Goal: Task Accomplishment & Management: Manage account settings

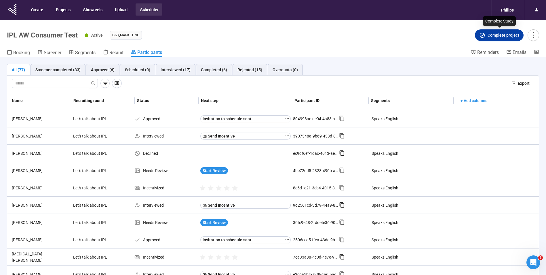
click at [506, 36] on span "Complete project" at bounding box center [504, 35] width 32 height 6
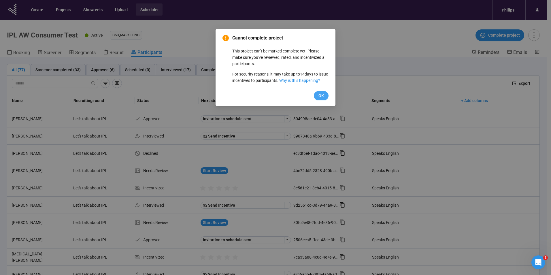
click at [322, 99] on span "OK" at bounding box center [320, 95] width 5 height 6
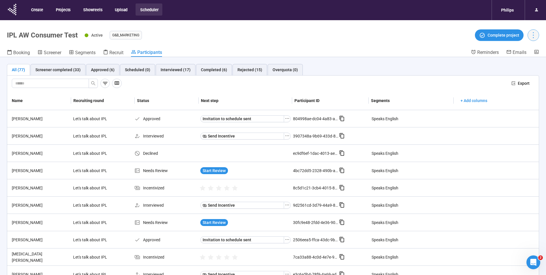
click at [536, 33] on icon "more" at bounding box center [534, 35] width 8 height 8
click at [488, 35] on span "Complete project" at bounding box center [499, 35] width 40 height 6
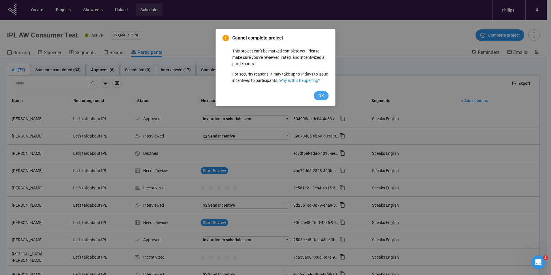
click at [327, 100] on button "OK" at bounding box center [321, 95] width 15 height 9
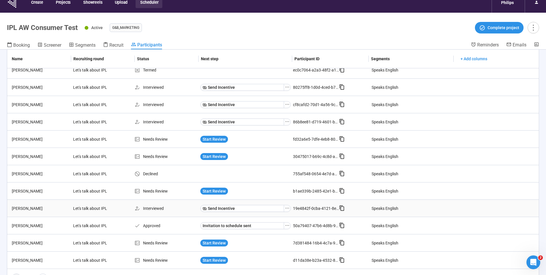
scroll to position [20, 0]
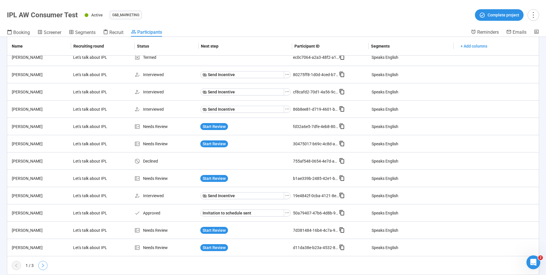
click at [42, 267] on icon "right" at bounding box center [43, 265] width 5 height 5
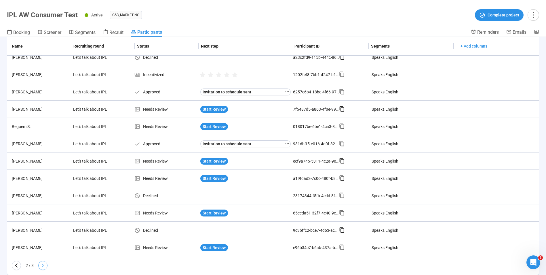
click at [45, 264] on icon "right" at bounding box center [43, 265] width 5 height 5
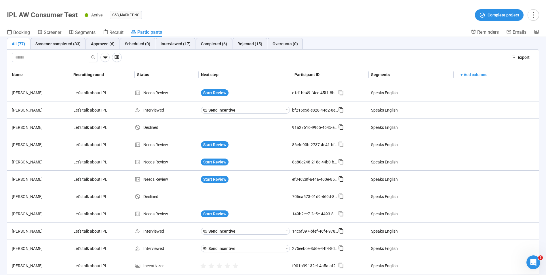
scroll to position [0, 0]
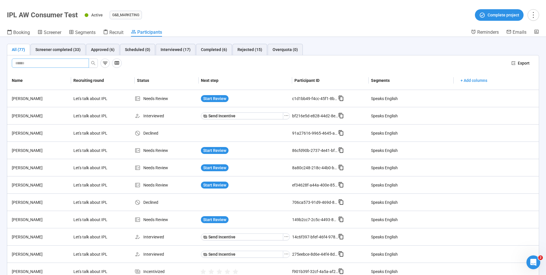
click at [35, 67] on span at bounding box center [50, 62] width 77 height 9
click at [33, 66] on input "text" at bounding box center [48, 63] width 66 height 6
click at [167, 49] on div "Interviewed (17)" at bounding box center [176, 49] width 30 height 6
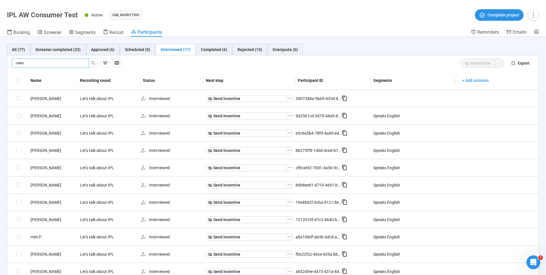
click at [54, 62] on input "text" at bounding box center [48, 63] width 66 height 6
type input "****"
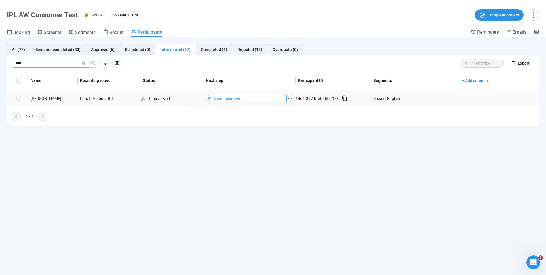
click at [250, 101] on button "Send Incentive" at bounding box center [246, 98] width 81 height 7
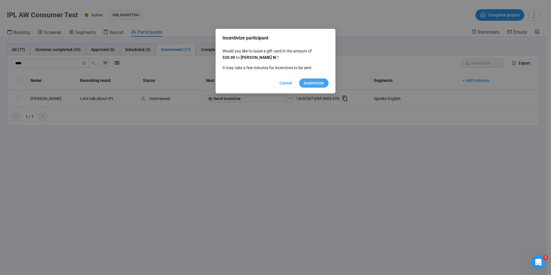
click at [316, 83] on span "Incentivize" at bounding box center [314, 83] width 20 height 6
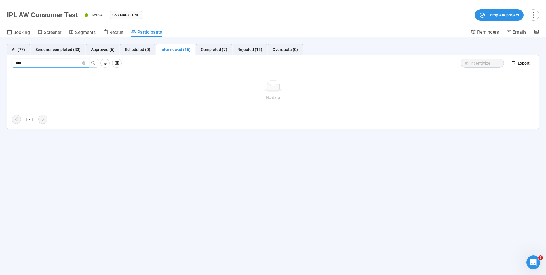
drag, startPoint x: 36, startPoint y: 63, endPoint x: 8, endPoint y: 63, distance: 28.2
click at [8, 63] on div "**** Incentivize Export" at bounding box center [273, 63] width 532 height 16
click at [30, 63] on input "text" at bounding box center [48, 63] width 66 height 6
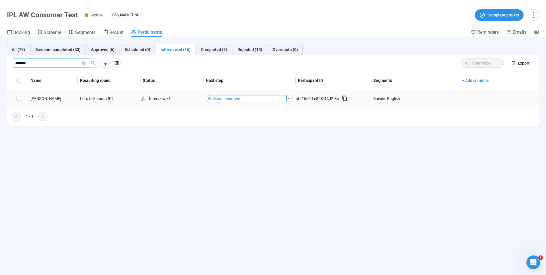
click at [256, 99] on button "Send Incentive" at bounding box center [246, 98] width 81 height 7
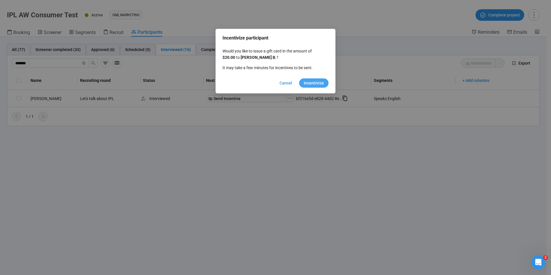
click at [316, 79] on button "Incentivize" at bounding box center [313, 82] width 29 height 9
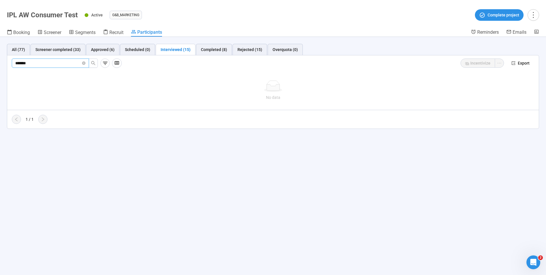
drag, startPoint x: 42, startPoint y: 65, endPoint x: 8, endPoint y: 62, distance: 34.4
click at [8, 62] on div "******* Incentivize Export" at bounding box center [273, 63] width 532 height 16
click at [59, 65] on input "*******" at bounding box center [48, 63] width 66 height 6
drag, startPoint x: 52, startPoint y: 64, endPoint x: -11, endPoint y: 73, distance: 63.7
click at [0, 73] on html "Create Projects Showreels Upload Scheduler Philips IPL AW Consumer Test Active …" at bounding box center [273, 127] width 546 height 295
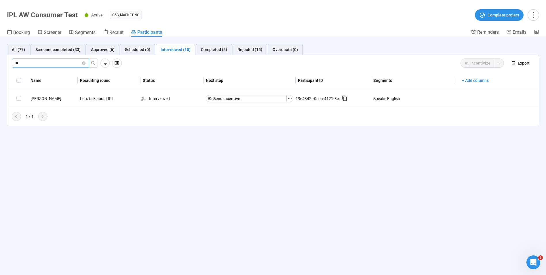
click at [35, 66] on input "**" at bounding box center [48, 63] width 66 height 6
type input "*"
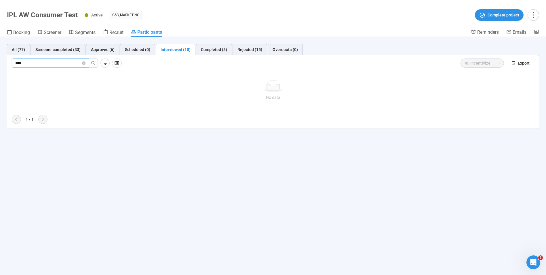
drag, startPoint x: 37, startPoint y: 65, endPoint x: 1, endPoint y: 61, distance: 35.4
click at [1, 61] on div "All (77) Screener completed (33) Approved (6) Scheduled (0) Interviewed (15) Co…" at bounding box center [273, 86] width 546 height 99
type input "****"
drag, startPoint x: 41, startPoint y: 64, endPoint x: -6, endPoint y: 54, distance: 48.4
click at [0, 54] on html "Create Projects Showreels Upload Scheduler Philips IPL AW Consumer Test Active …" at bounding box center [273, 127] width 546 height 295
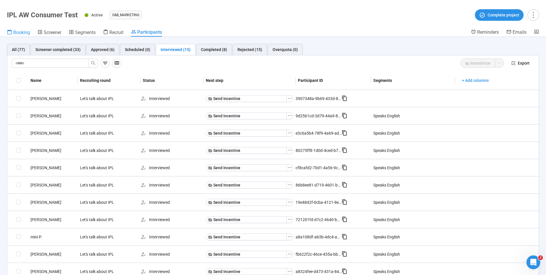
click at [20, 31] on span "Booking" at bounding box center [21, 32] width 17 height 5
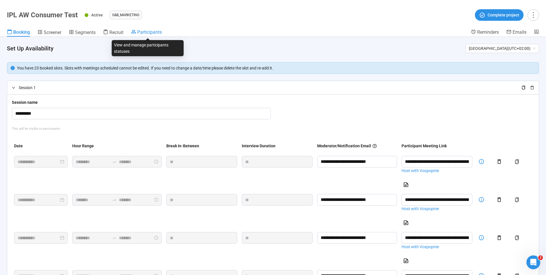
click at [136, 34] on icon at bounding box center [133, 31] width 5 height 5
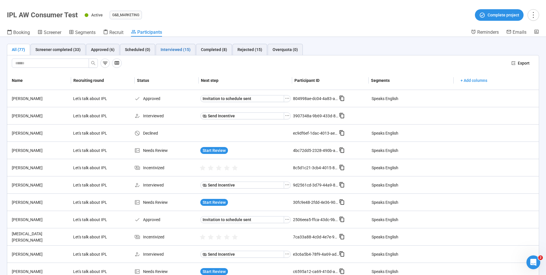
click at [165, 50] on div "Interviewed (15)" at bounding box center [176, 49] width 30 height 6
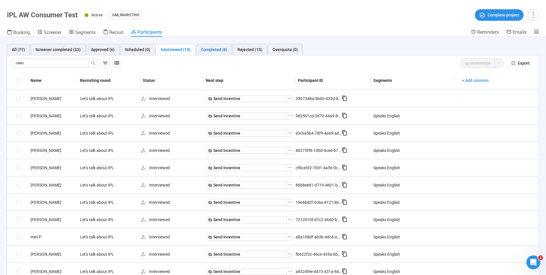
drag, startPoint x: 214, startPoint y: 48, endPoint x: 222, endPoint y: 53, distance: 8.9
click at [214, 48] on div "Completed (8)" at bounding box center [214, 49] width 26 height 6
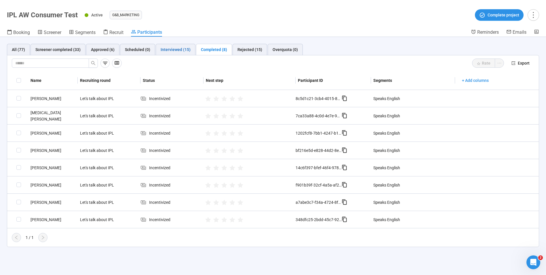
click at [184, 46] on div "Interviewed (15)" at bounding box center [176, 49] width 30 height 6
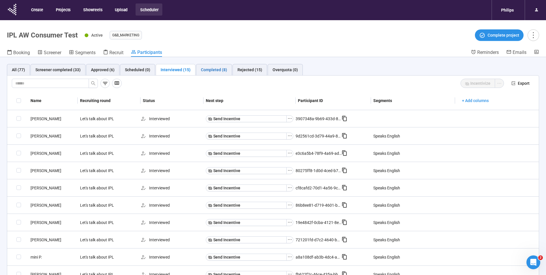
click at [214, 71] on div "Completed (8)" at bounding box center [214, 70] width 26 height 6
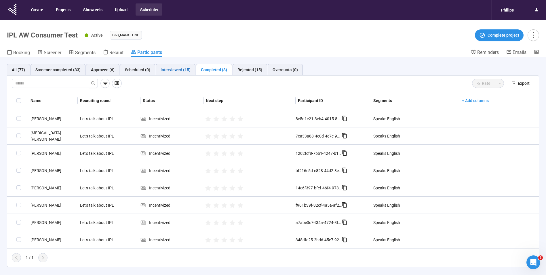
click at [174, 73] on div "Interviewed (15)" at bounding box center [176, 70] width 30 height 6
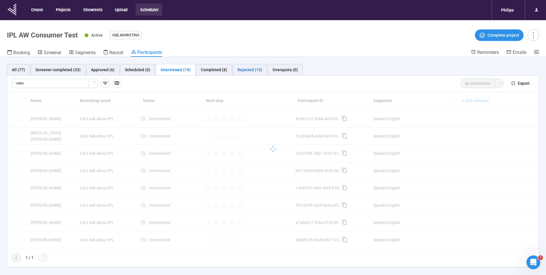
click at [252, 72] on div "Rejected (15)" at bounding box center [250, 70] width 25 height 6
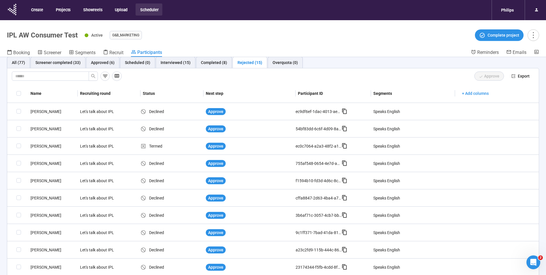
scroll to position [7, 0]
click at [201, 61] on div "Completed (8)" at bounding box center [214, 63] width 26 height 6
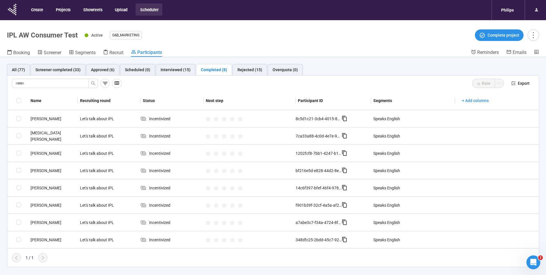
scroll to position [0, 0]
click at [173, 66] on div "Interviewed (15)" at bounding box center [176, 70] width 40 height 12
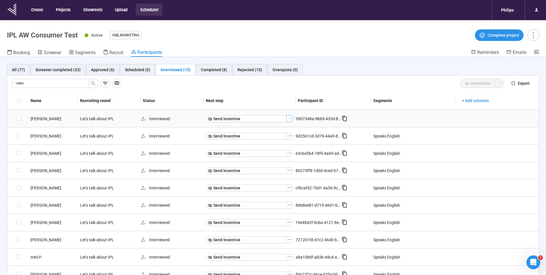
click at [287, 121] on button "button" at bounding box center [290, 118] width 7 height 7
click at [270, 132] on span "Mark as No show" at bounding box center [268, 129] width 37 height 6
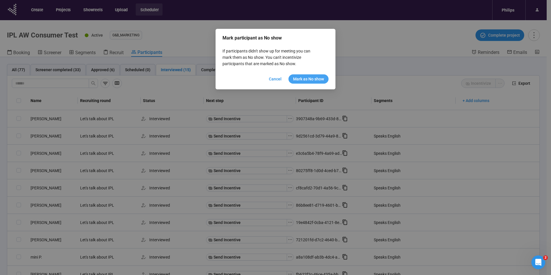
click at [306, 81] on span "Mark as No show" at bounding box center [308, 79] width 31 height 6
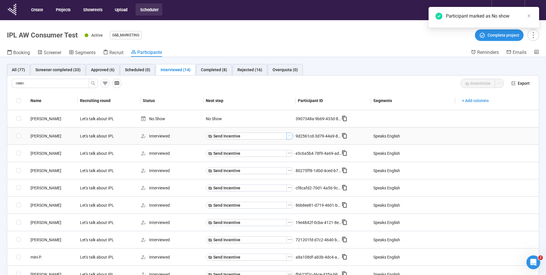
click at [288, 136] on icon "ellipsis" at bounding box center [290, 135] width 5 height 5
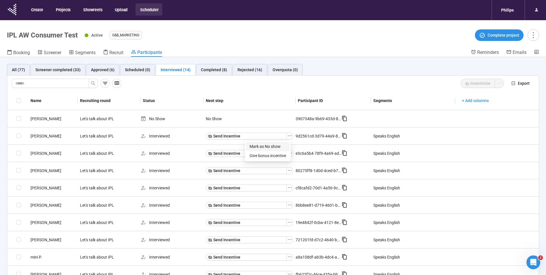
click at [269, 144] on span "Mark as No show" at bounding box center [268, 146] width 37 height 6
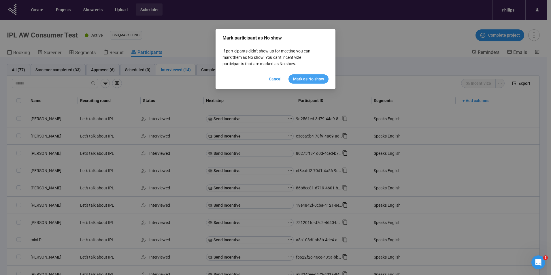
click at [310, 81] on span "Mark as No show" at bounding box center [308, 79] width 31 height 6
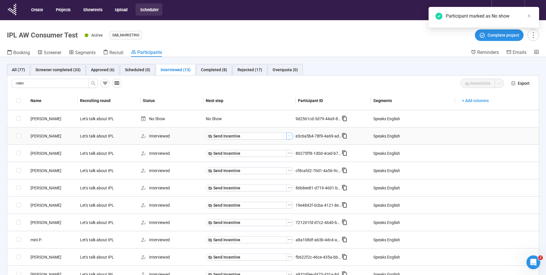
click at [290, 136] on icon "ellipsis" at bounding box center [290, 135] width 5 height 5
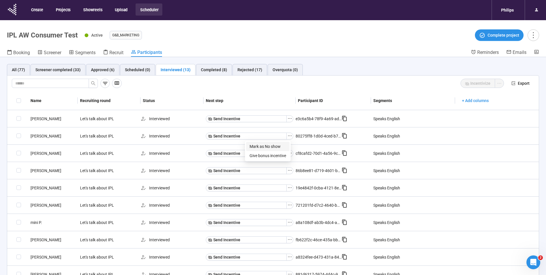
click at [271, 145] on span "Mark as No show" at bounding box center [268, 146] width 37 height 6
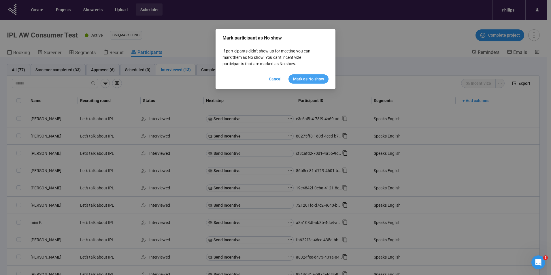
click at [310, 77] on span "Mark as No show" at bounding box center [308, 79] width 31 height 6
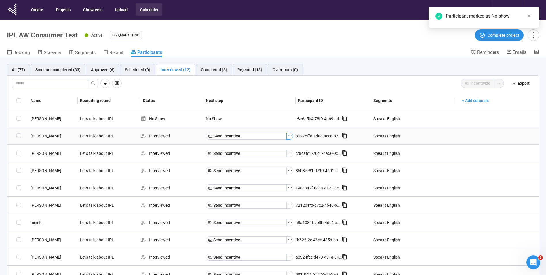
click at [289, 137] on icon "ellipsis" at bounding box center [290, 135] width 5 height 5
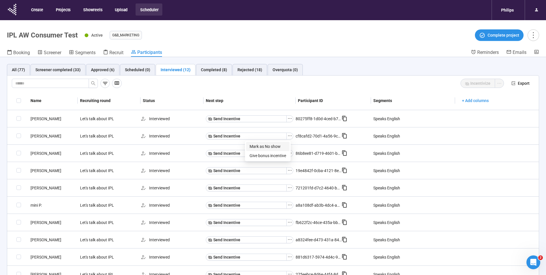
click at [265, 144] on span "Mark as No show" at bounding box center [268, 146] width 37 height 6
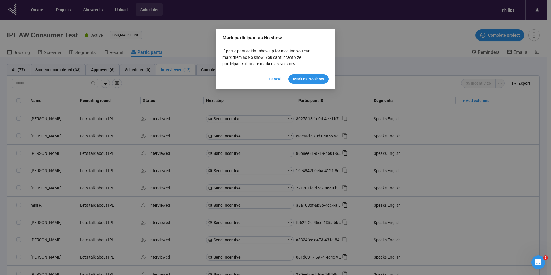
click at [305, 84] on div "Mark participant as No show If participants didn't show up for meeting you can …" at bounding box center [275, 59] width 120 height 60
click at [305, 81] on span "Mark as No show" at bounding box center [308, 79] width 31 height 6
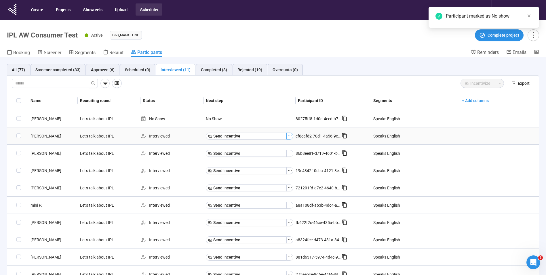
click at [290, 134] on button "button" at bounding box center [290, 135] width 7 height 7
click at [273, 146] on span "Mark as No show" at bounding box center [268, 146] width 37 height 6
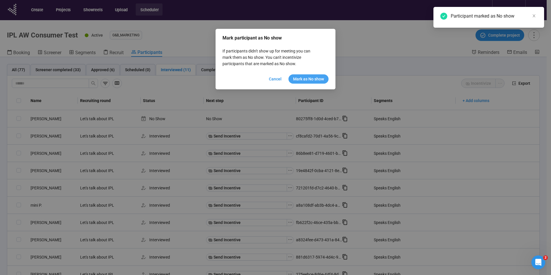
click at [301, 77] on span "Mark as No show" at bounding box center [308, 79] width 31 height 6
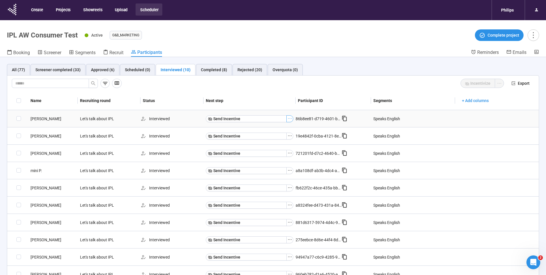
click at [288, 119] on icon "ellipsis" at bounding box center [290, 118] width 5 height 5
click at [273, 126] on span "Mark as No show" at bounding box center [268, 129] width 37 height 6
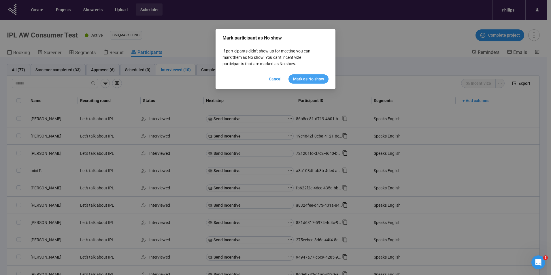
click at [318, 83] on button "Mark as No show" at bounding box center [308, 78] width 40 height 9
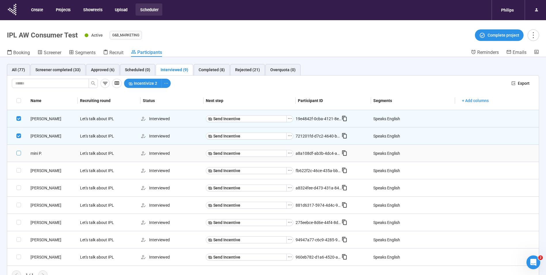
click at [18, 150] on label at bounding box center [18, 153] width 5 height 6
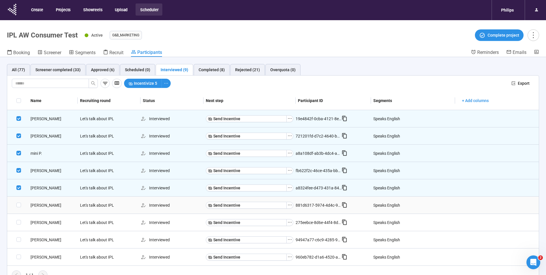
click at [18, 208] on td at bounding box center [17, 204] width 21 height 17
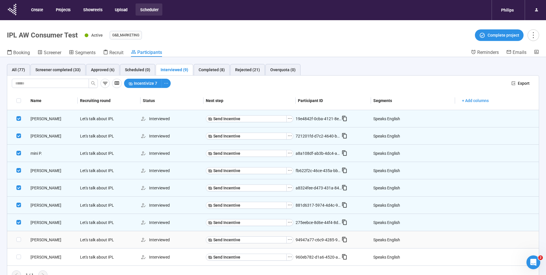
click at [17, 243] on td at bounding box center [17, 239] width 21 height 17
click at [19, 255] on span at bounding box center [18, 256] width 5 height 5
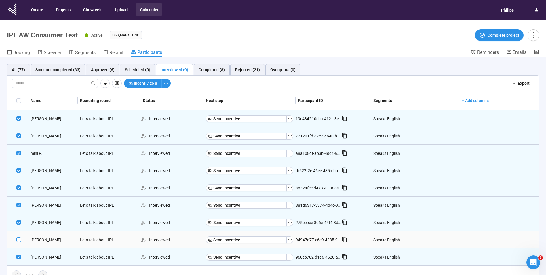
click at [17, 239] on span at bounding box center [18, 239] width 5 height 5
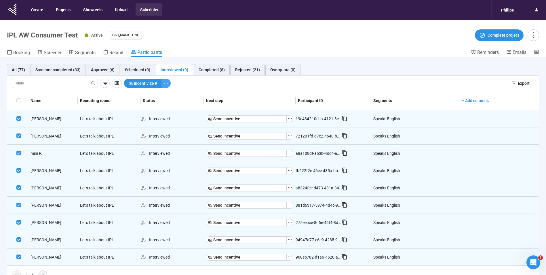
click at [167, 86] on button "button" at bounding box center [166, 83] width 9 height 9
click at [155, 105] on span "Mark as no-show" at bounding box center [147, 104] width 37 height 6
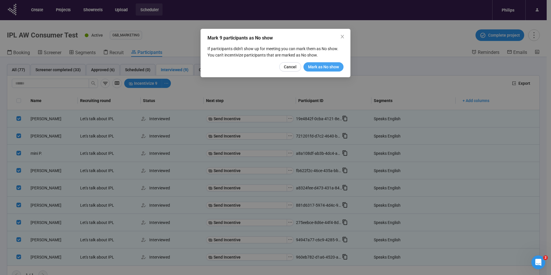
click at [318, 65] on span "Mark as No show" at bounding box center [323, 67] width 31 height 6
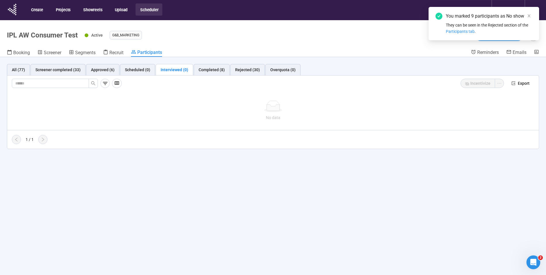
click at [305, 48] on header "IPL AW Consumer Test Active G&B_MARKETING Complete project Booking Screener Seg…" at bounding box center [273, 38] width 546 height 37
click at [528, 15] on icon "close" at bounding box center [529, 16] width 4 height 4
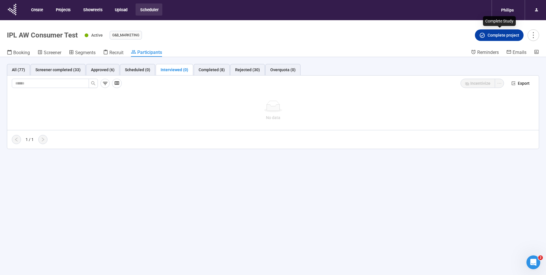
click at [518, 37] on span "Complete project" at bounding box center [504, 35] width 32 height 6
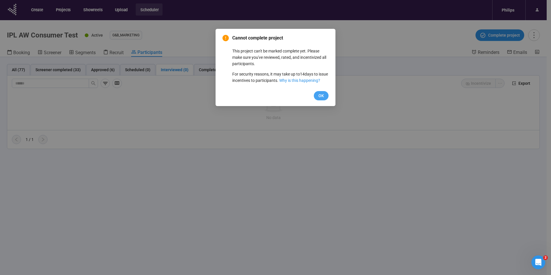
click at [318, 99] on span "OK" at bounding box center [320, 95] width 5 height 6
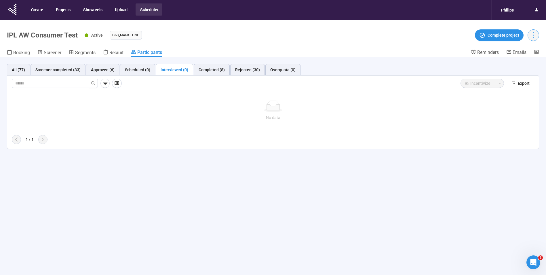
click at [530, 39] on icon "more" at bounding box center [534, 35] width 8 height 8
click at [304, 36] on ul "G&B_MARKETING" at bounding box center [290, 35] width 360 height 9
click at [34, 36] on h1 "IPL AW Consumer Test" at bounding box center [42, 35] width 71 height 8
click at [10, 56] on link "Booking" at bounding box center [18, 52] width 23 height 7
